Goal: Transaction & Acquisition: Obtain resource

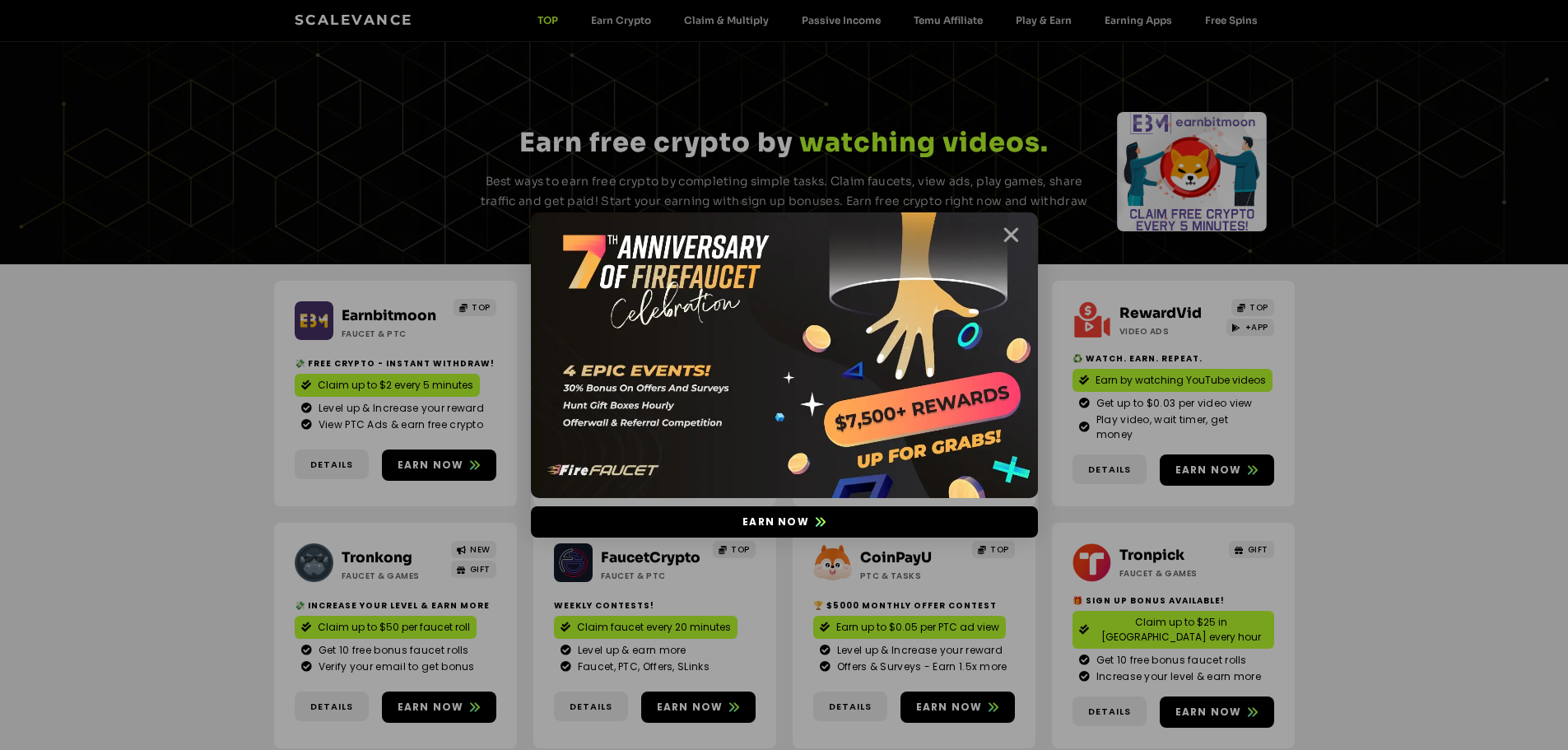
click at [1007, 227] on icon "Close" at bounding box center [1011, 235] width 20 height 20
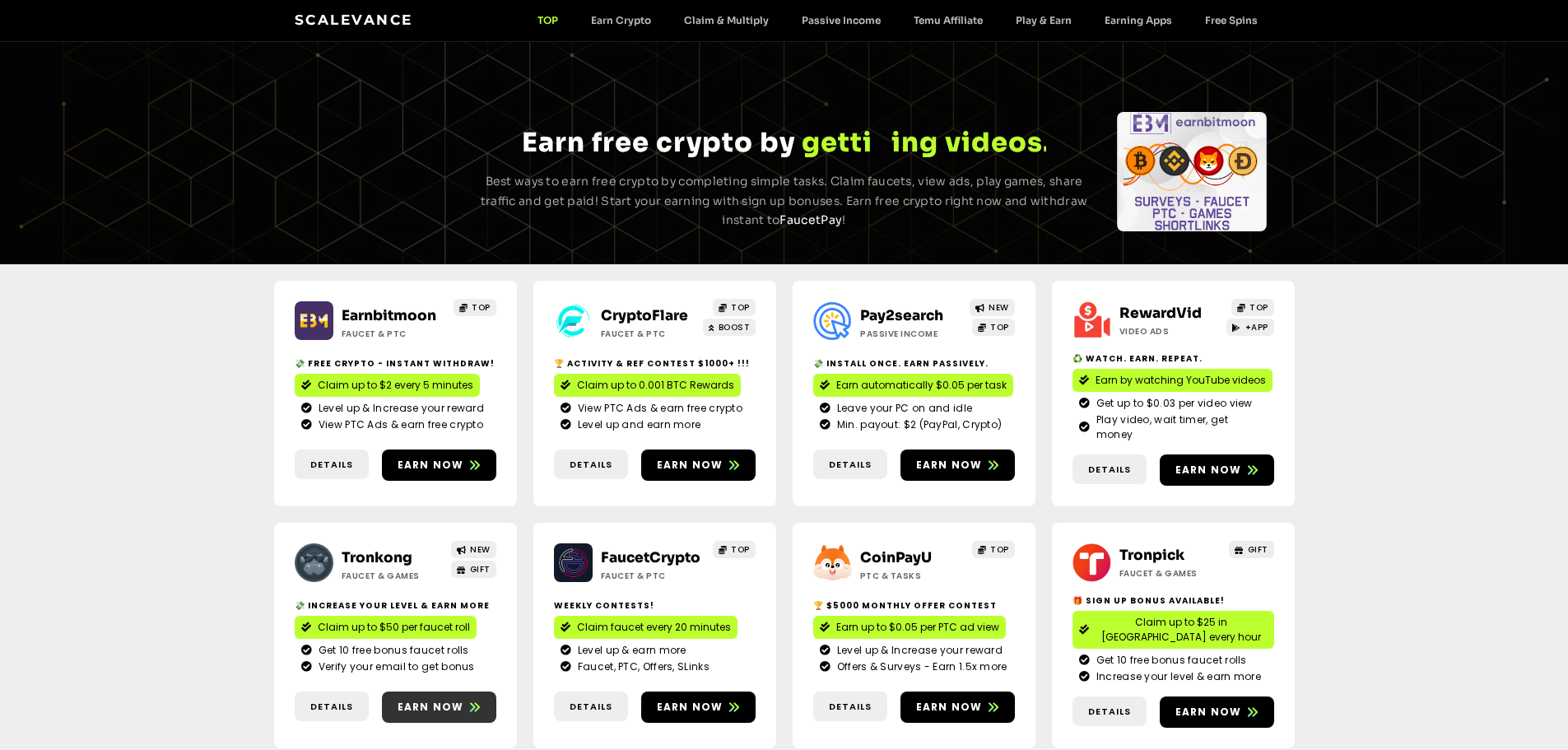
click at [456, 700] on span "Earn now" at bounding box center [431, 707] width 67 height 15
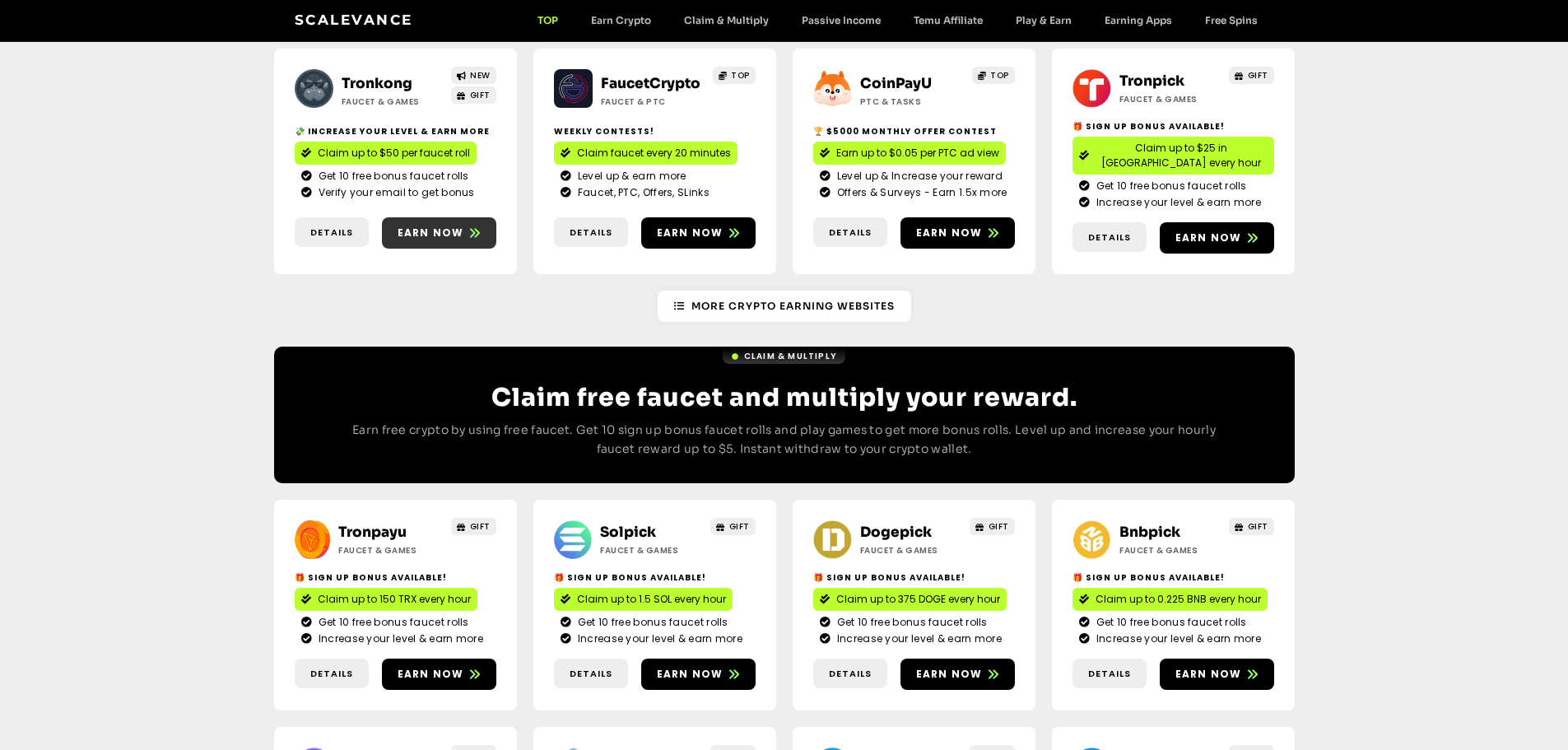
scroll to position [480, 0]
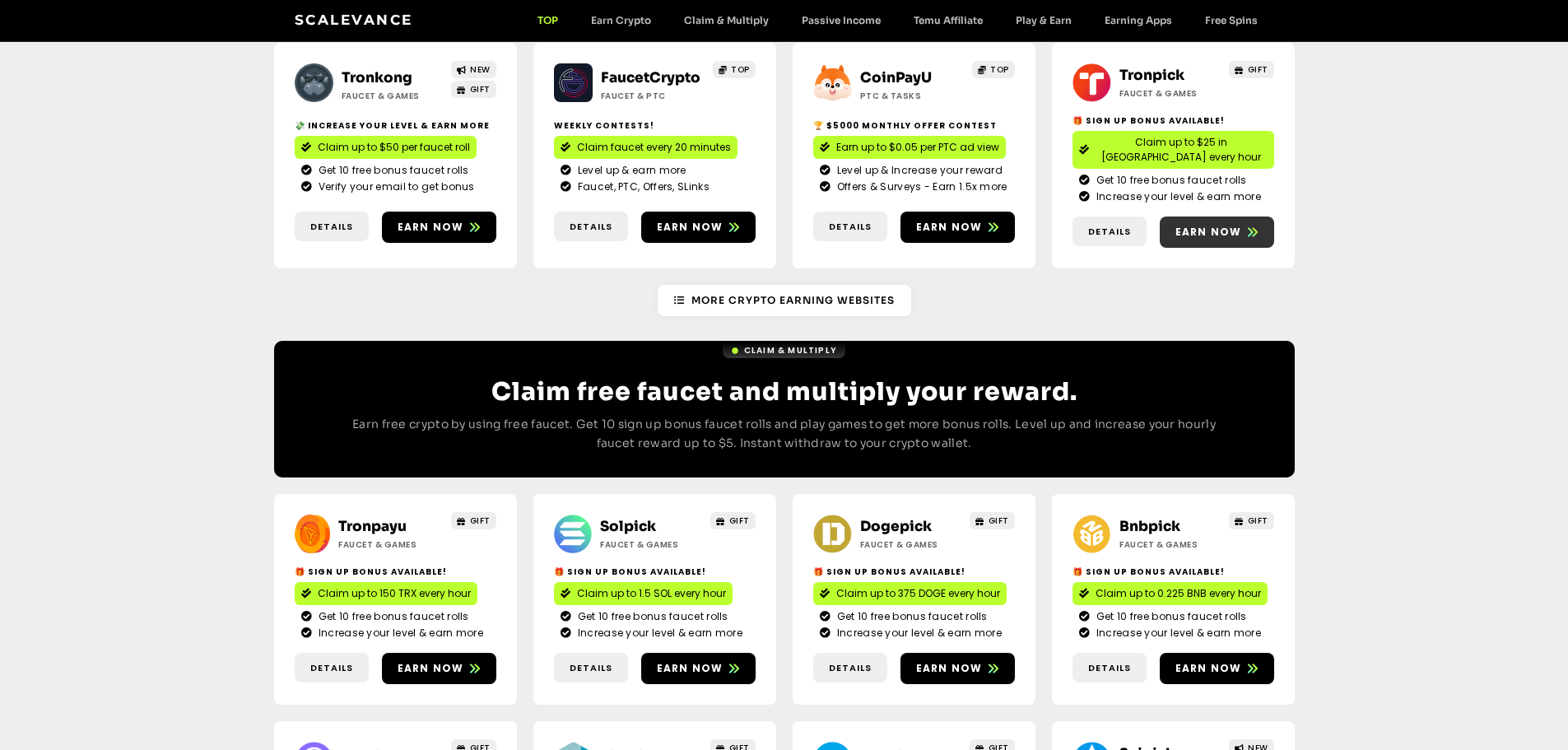
click at [1199, 225] on span "Earn now" at bounding box center [1209, 232] width 67 height 15
click at [437, 621] on div "Tronpayu Faucet & Games GIFT 🎁 Sign Up Bonus Available! Claim up to 150 TRX eve…" at bounding box center [395, 599] width 243 height 211
click at [440, 653] on link "Earn now" at bounding box center [439, 669] width 115 height 32
click at [434, 653] on link "Earn now" at bounding box center [439, 669] width 115 height 32
click at [684, 620] on div "Solpick Faucet & Games GIFT 🎁 Sign Up Bonus Available! Claim up to 1.5 SOL ever…" at bounding box center [655, 599] width 243 height 211
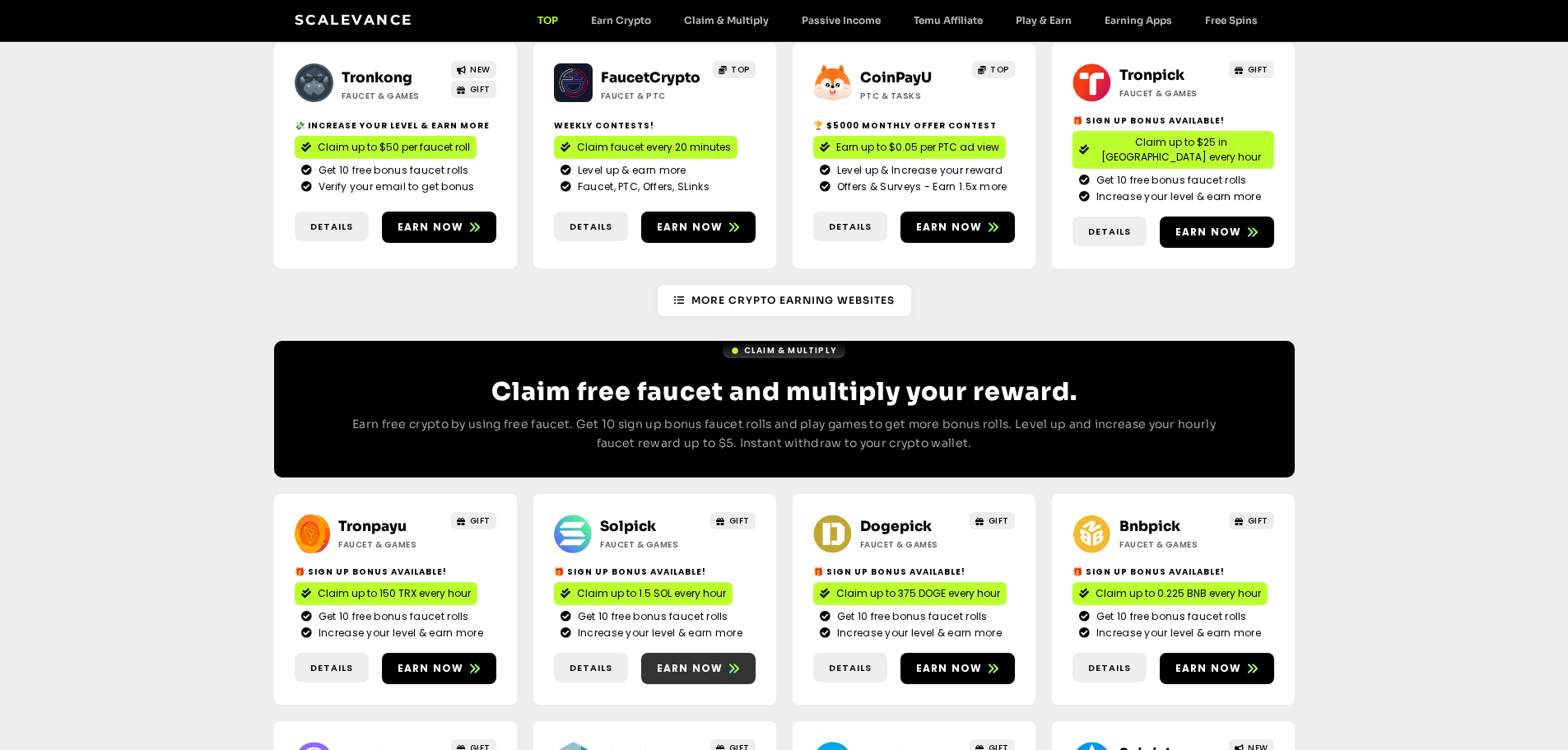
click at [683, 653] on link "Earn now" at bounding box center [698, 669] width 115 height 32
click at [968, 661] on span "Earn now" at bounding box center [950, 669] width 67 height 15
click at [1199, 653] on link "Earn now" at bounding box center [1216, 669] width 115 height 32
